Goal: Task Accomplishment & Management: Manage account settings

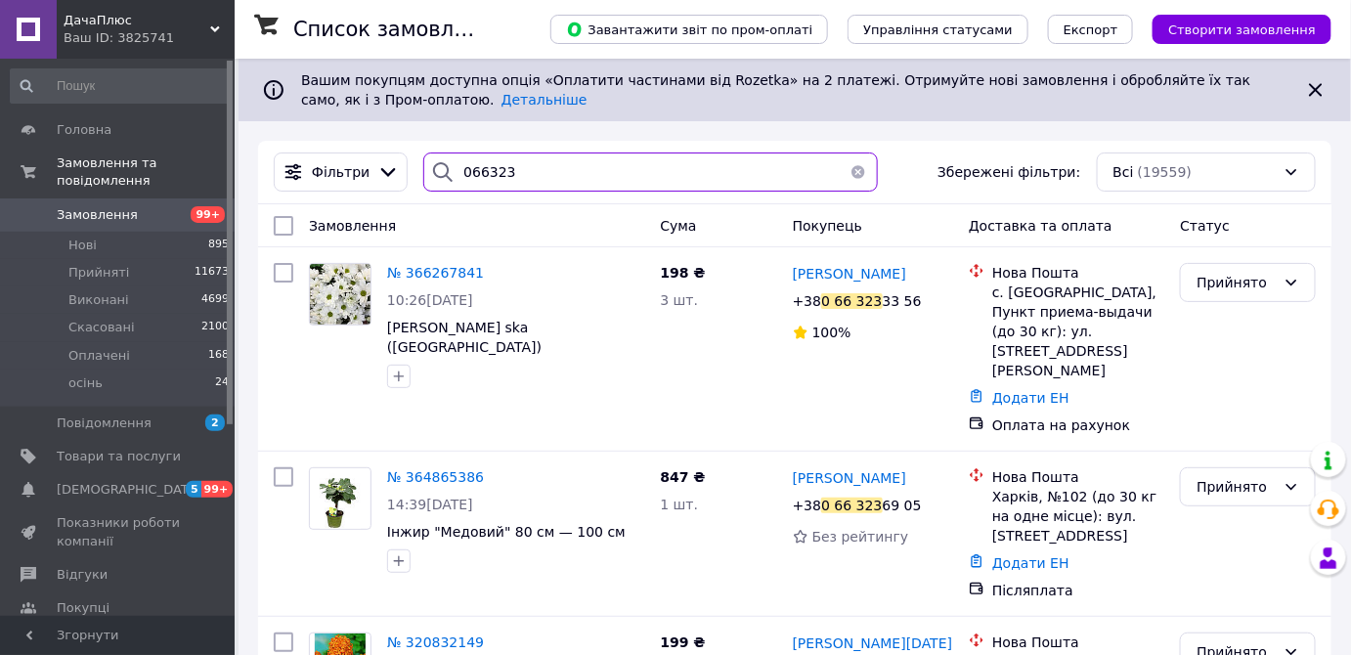
click at [539, 179] on input "066323" at bounding box center [650, 172] width 455 height 39
type input "0"
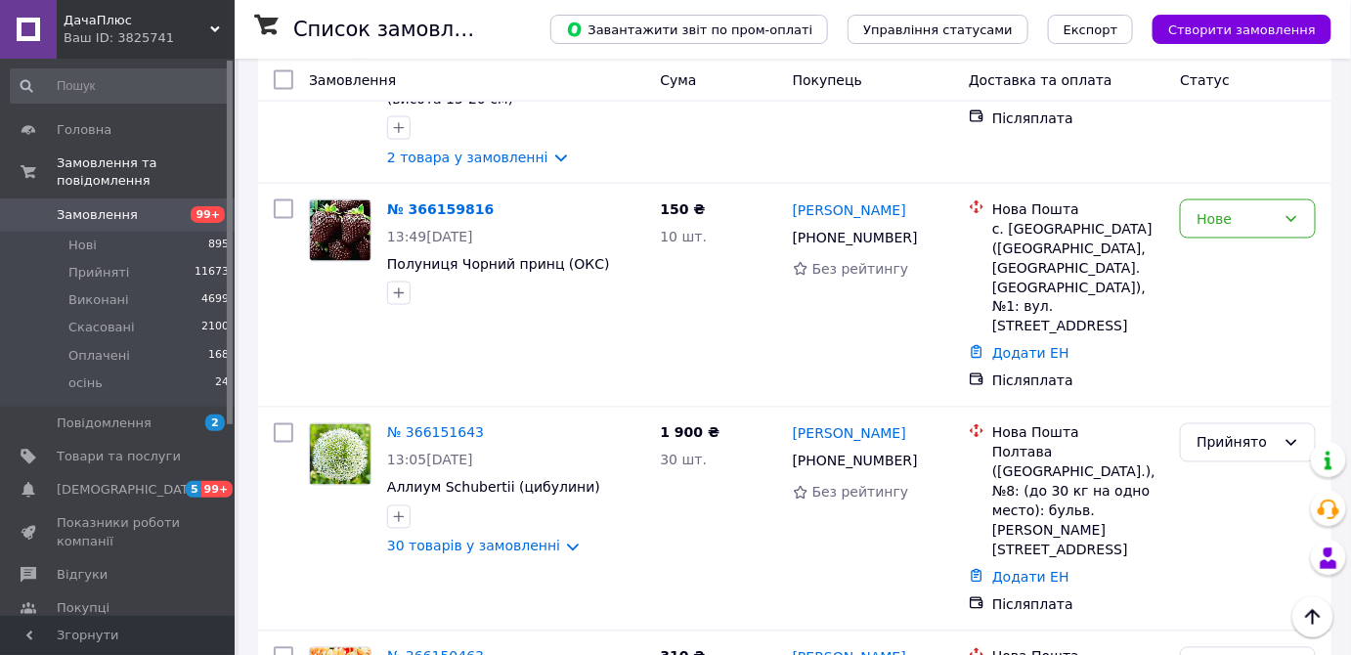
scroll to position [3441, 0]
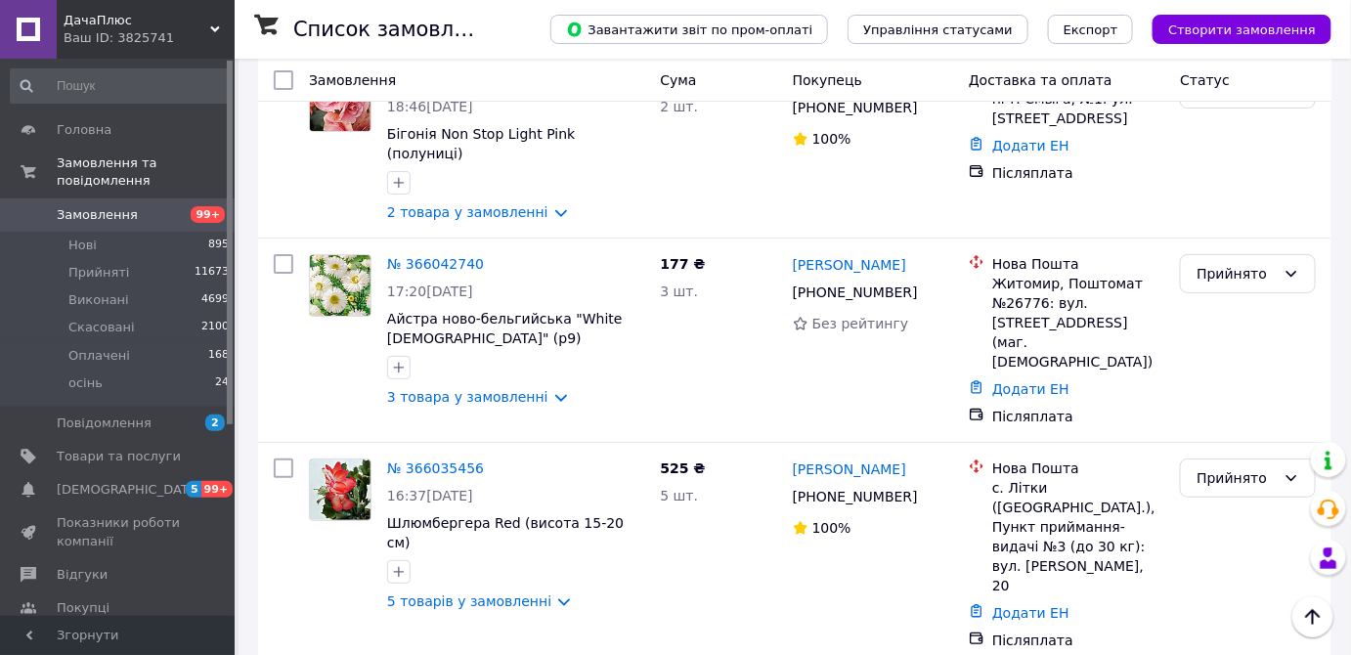
scroll to position [2578, 0]
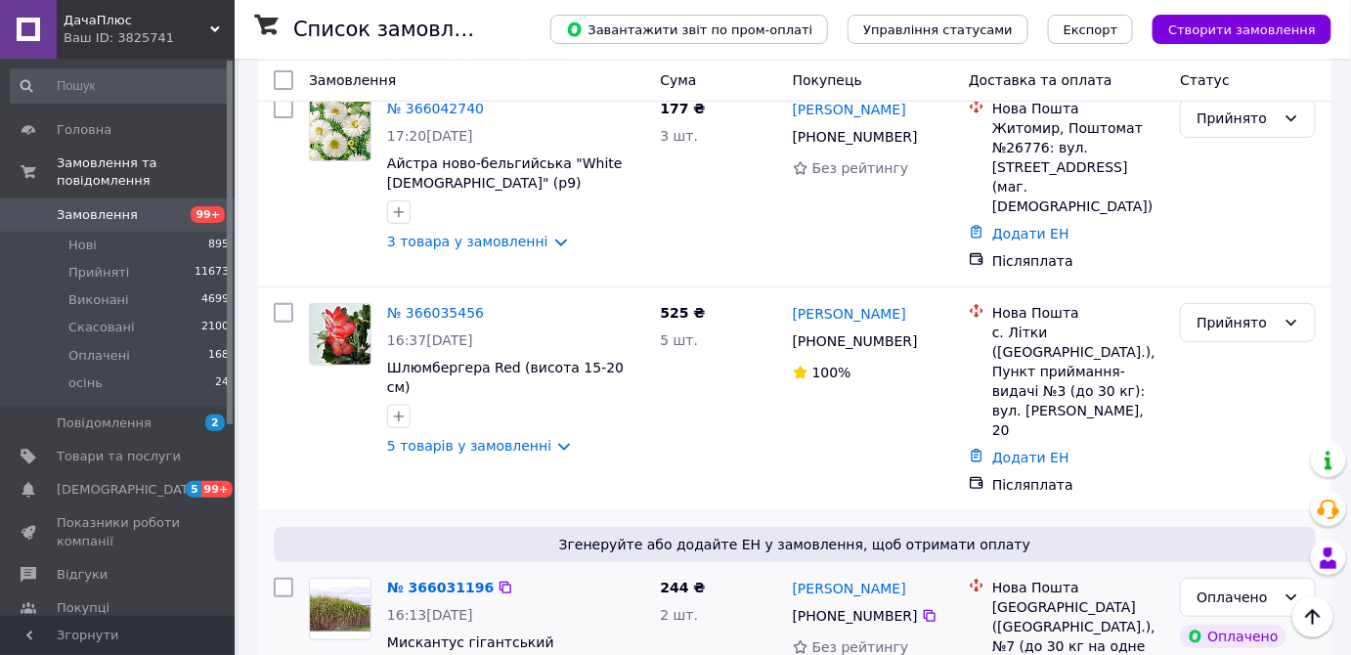
click at [284, 578] on input "checkbox" at bounding box center [284, 588] width 20 height 20
checkbox input "true"
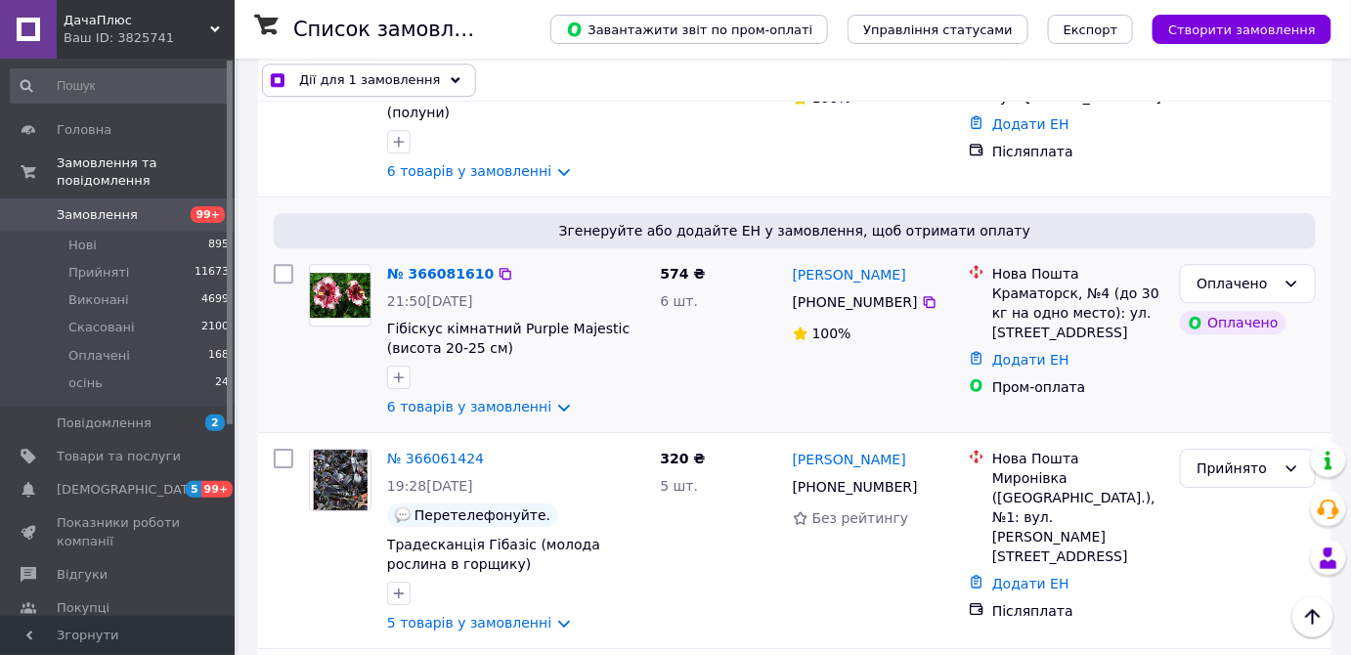
scroll to position [1778, 0]
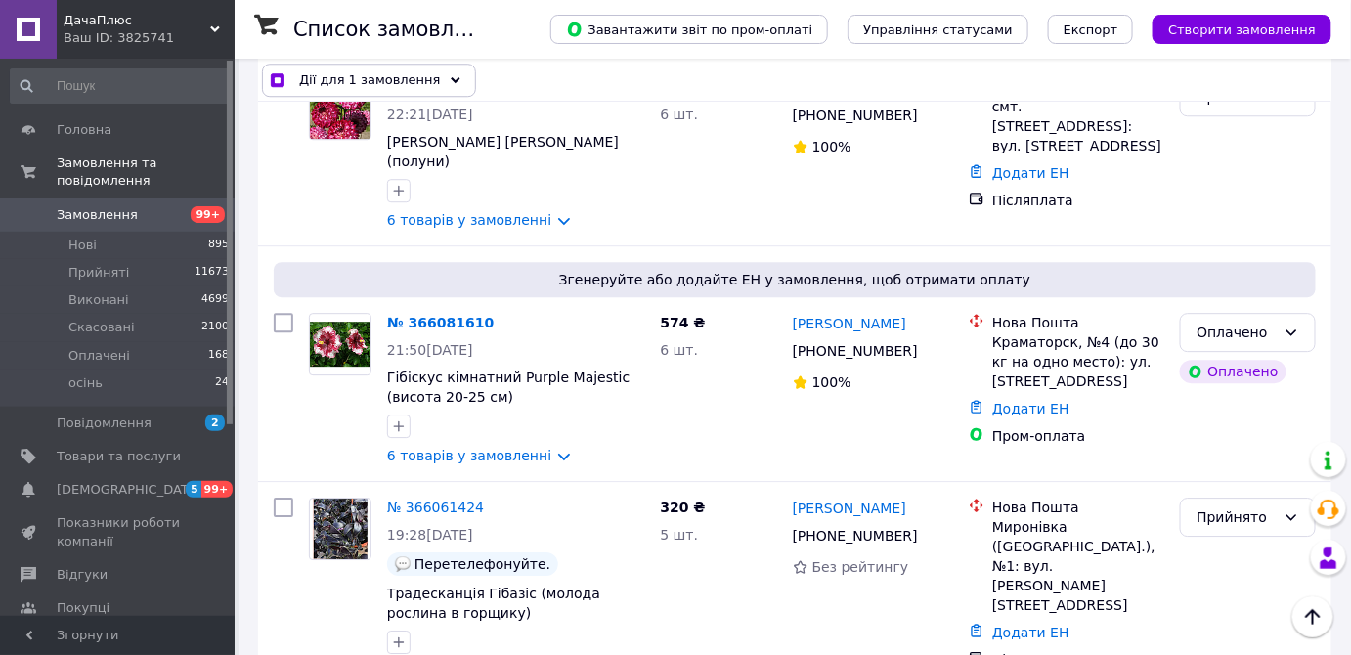
click at [301, 78] on span "Дії для 1 замовлення" at bounding box center [370, 80] width 142 height 20
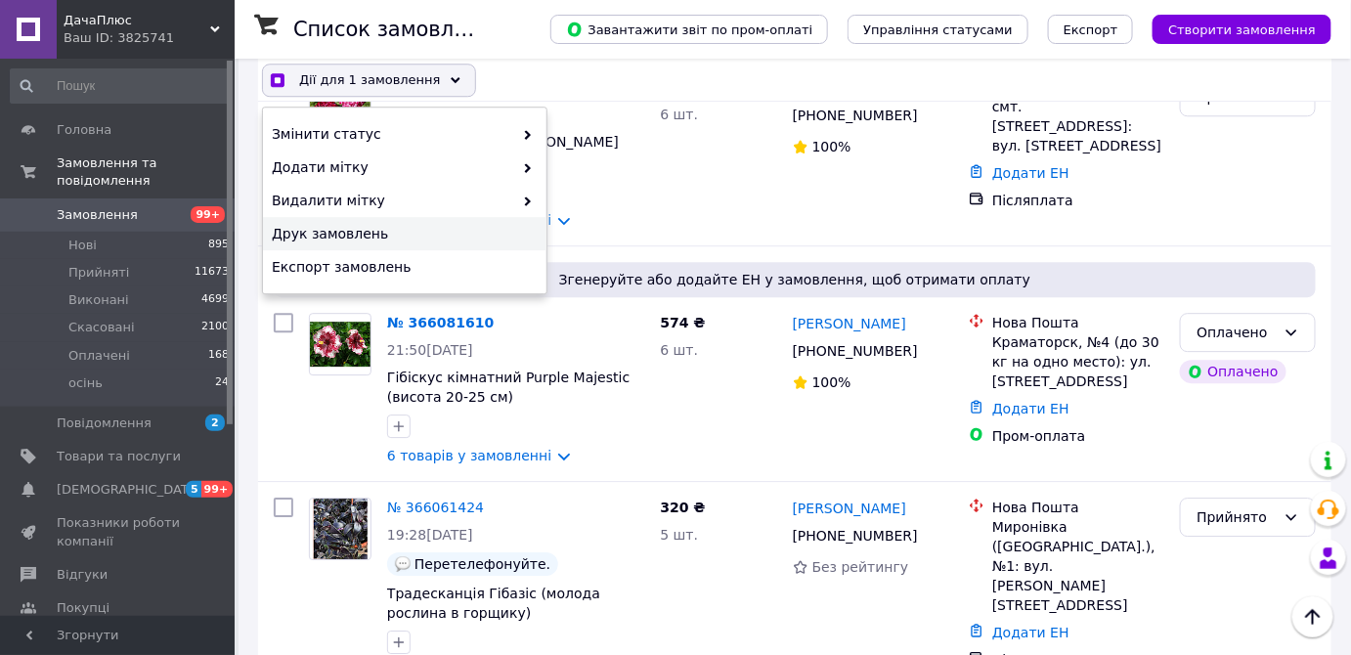
checkbox input "true"
click at [313, 222] on div "Друк замовлень" at bounding box center [405, 233] width 284 height 33
